Goal: Find specific page/section: Find specific page/section

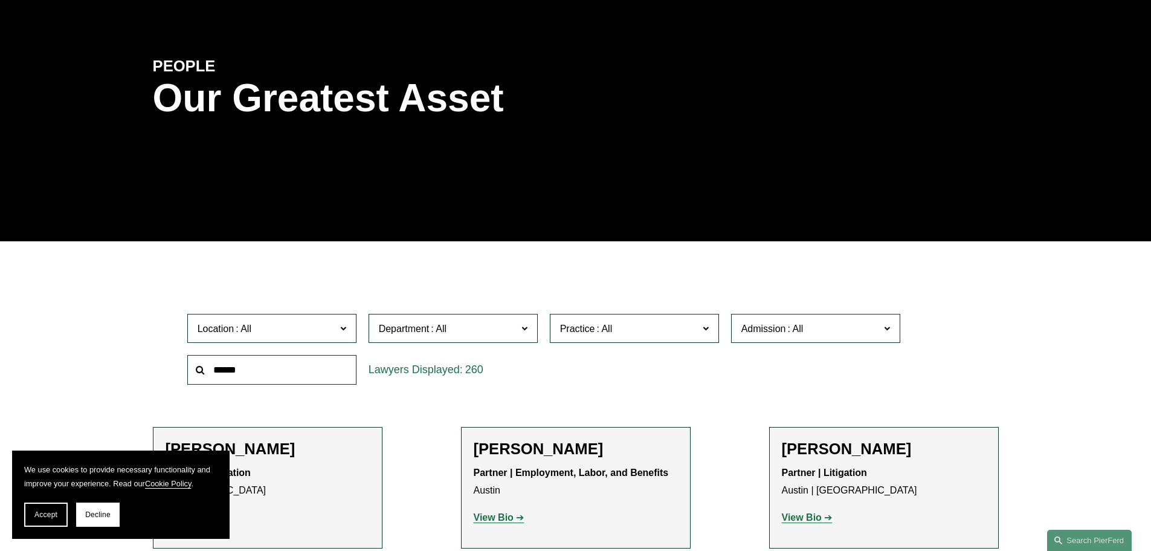
scroll to position [242, 0]
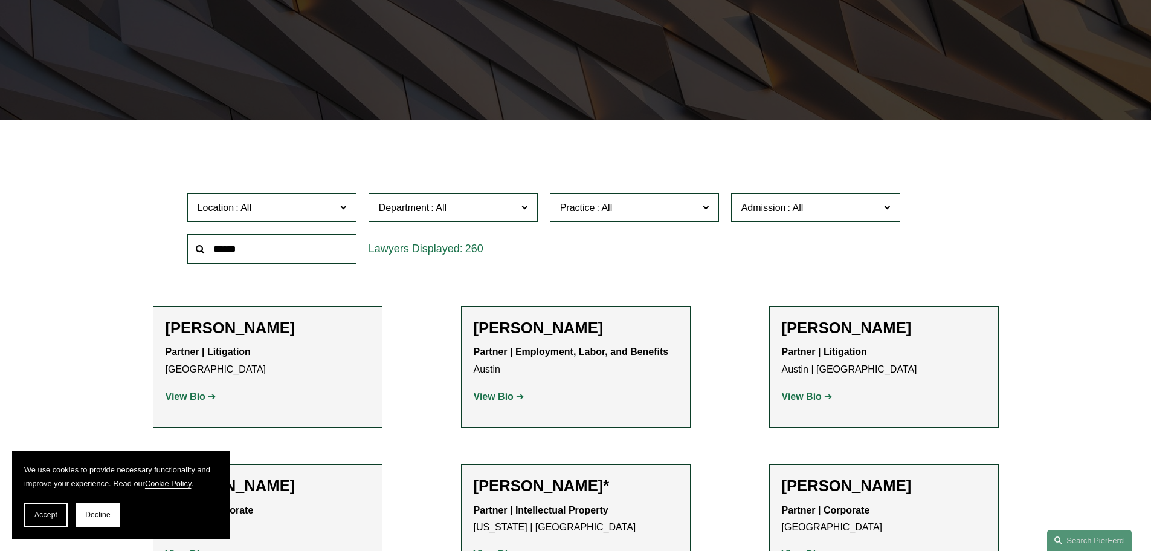
click at [243, 251] on input "text" at bounding box center [271, 249] width 169 height 30
type input "*****"
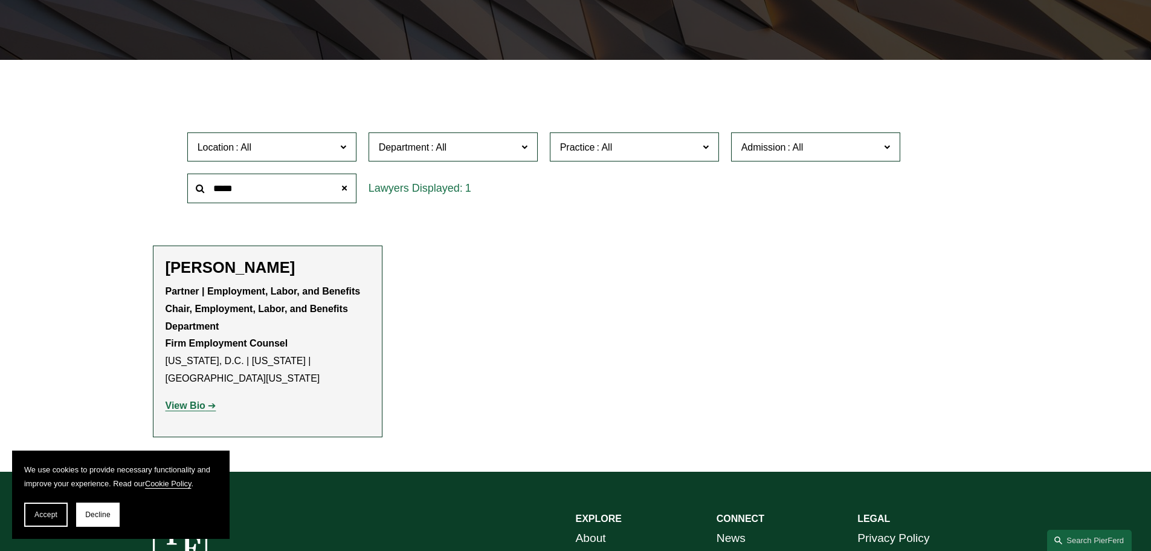
scroll to position [363, 0]
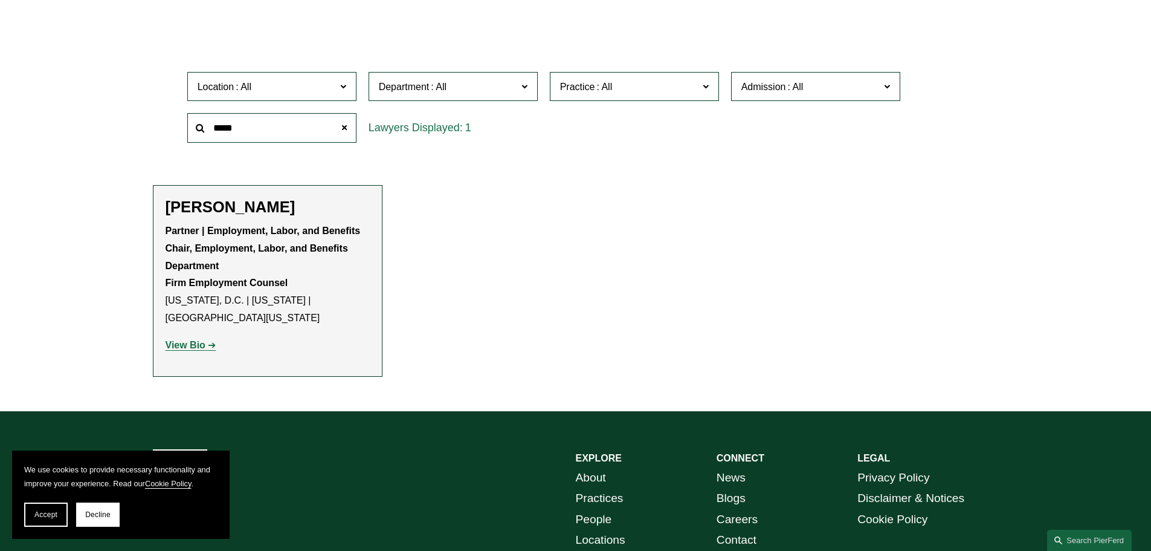
click at [196, 348] on strong "View Bio" at bounding box center [186, 345] width 40 height 10
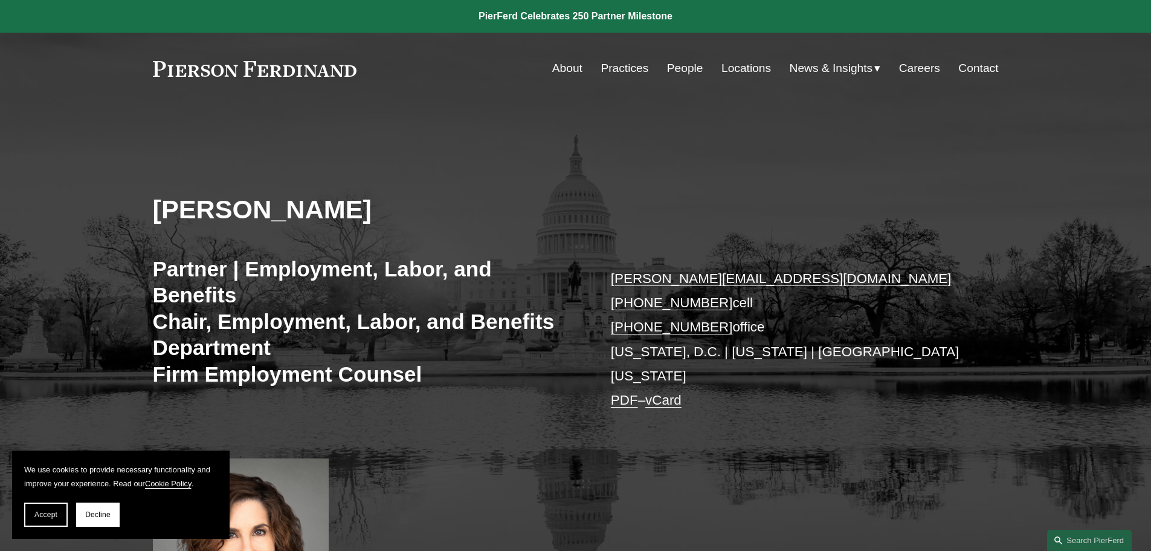
click at [685, 70] on link "People" at bounding box center [685, 68] width 36 height 23
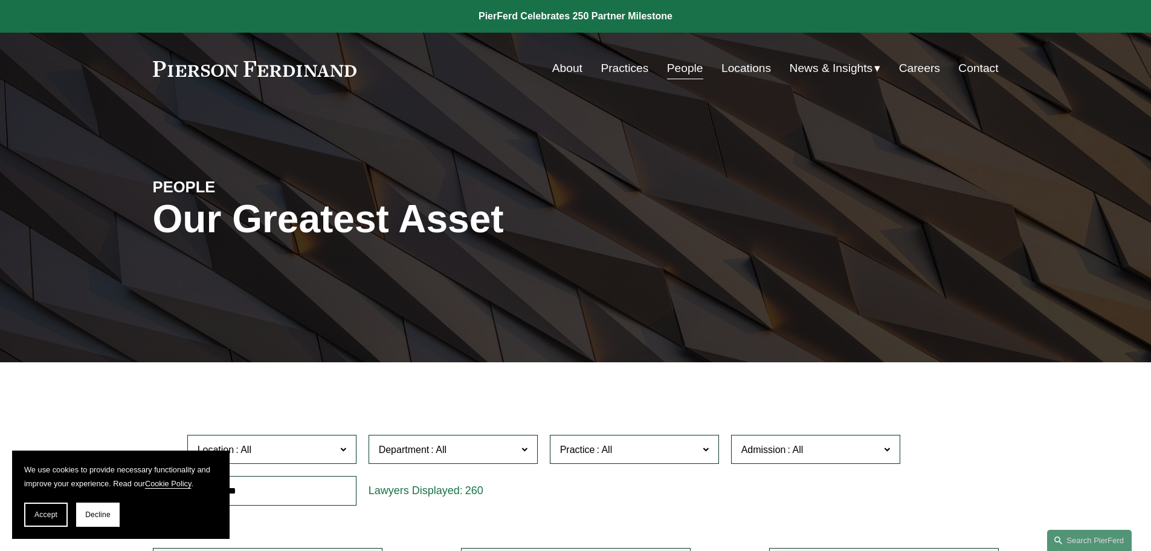
scroll to position [121, 0]
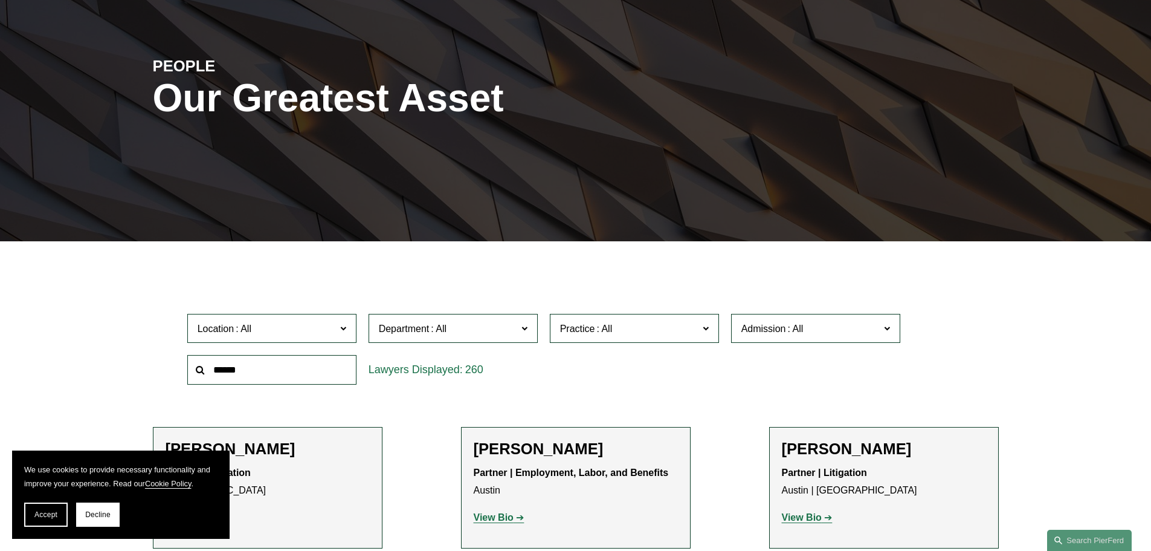
click at [237, 373] on input "text" at bounding box center [271, 370] width 169 height 30
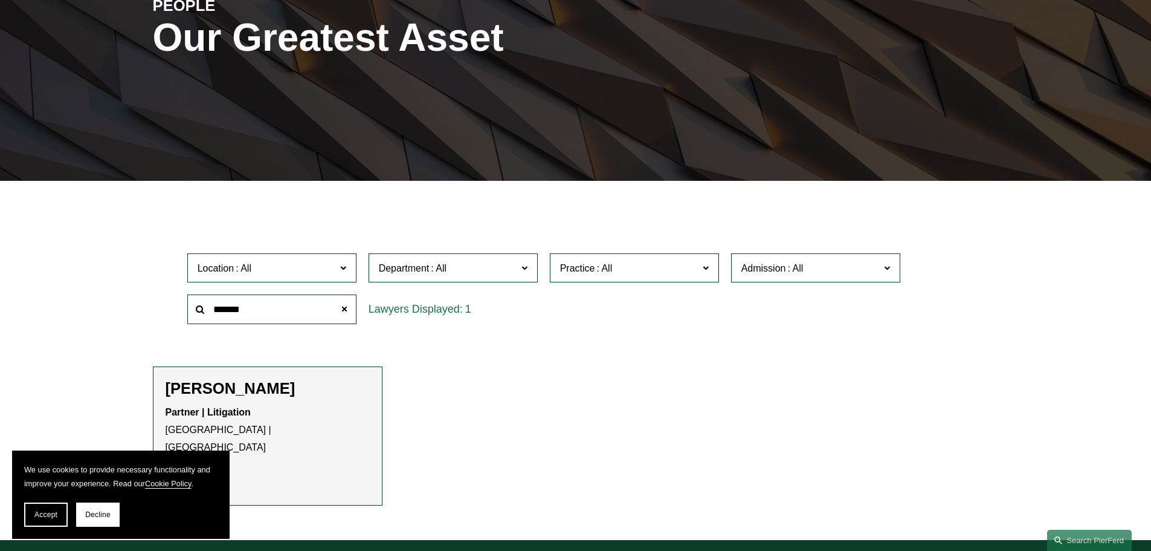
scroll to position [242, 0]
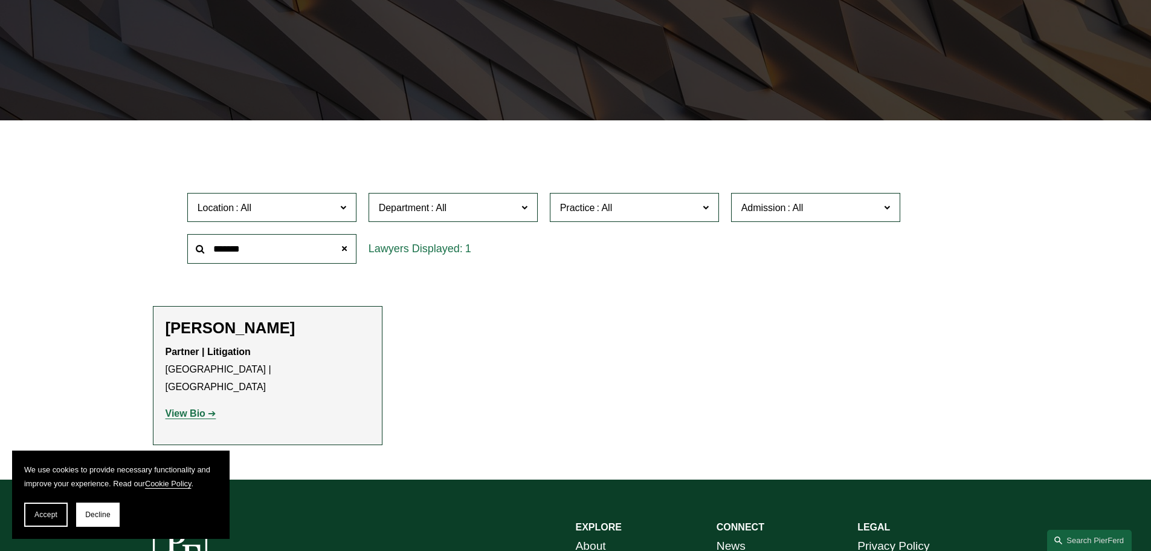
drag, startPoint x: 251, startPoint y: 252, endPoint x: 161, endPoint y: 247, distance: 90.2
click at [161, 247] on div "Location All Atlanta Austin Boston Charlotte Chicago Cincinnati Cleveland Colum…" at bounding box center [576, 228] width 846 height 83
type input "***"
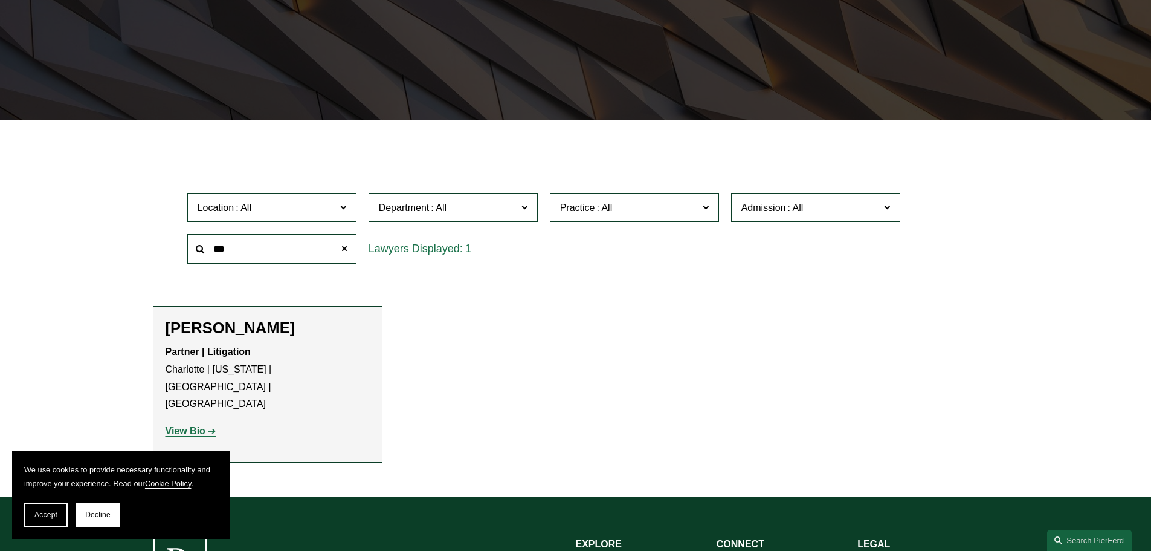
click at [196, 249] on span at bounding box center [196, 249] width 0 height 0
